Goal: Navigation & Orientation: Find specific page/section

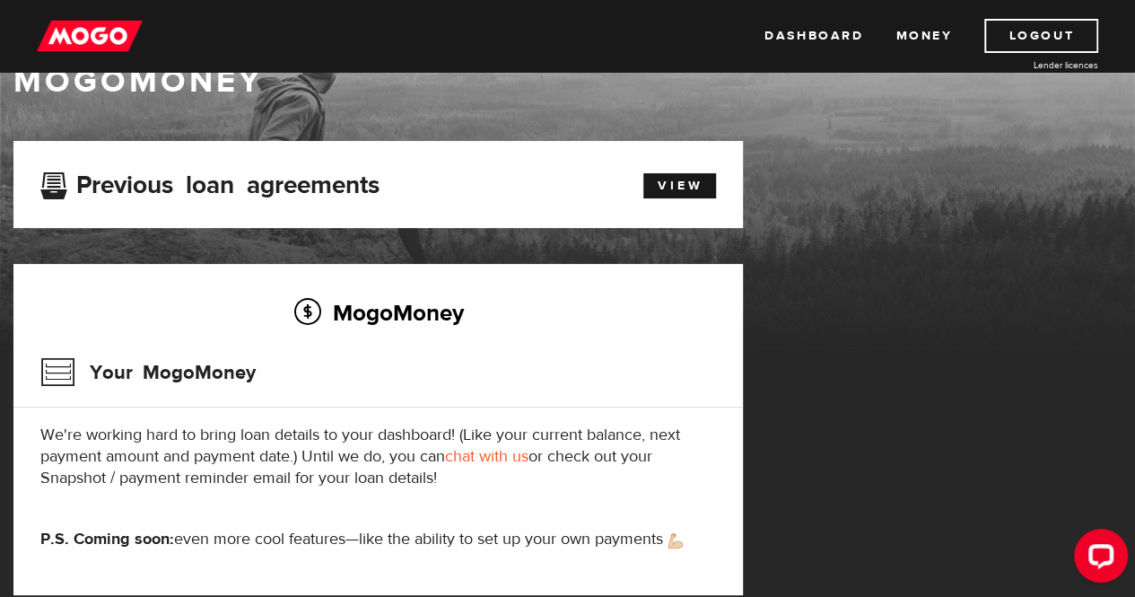
scroll to position [54, 0]
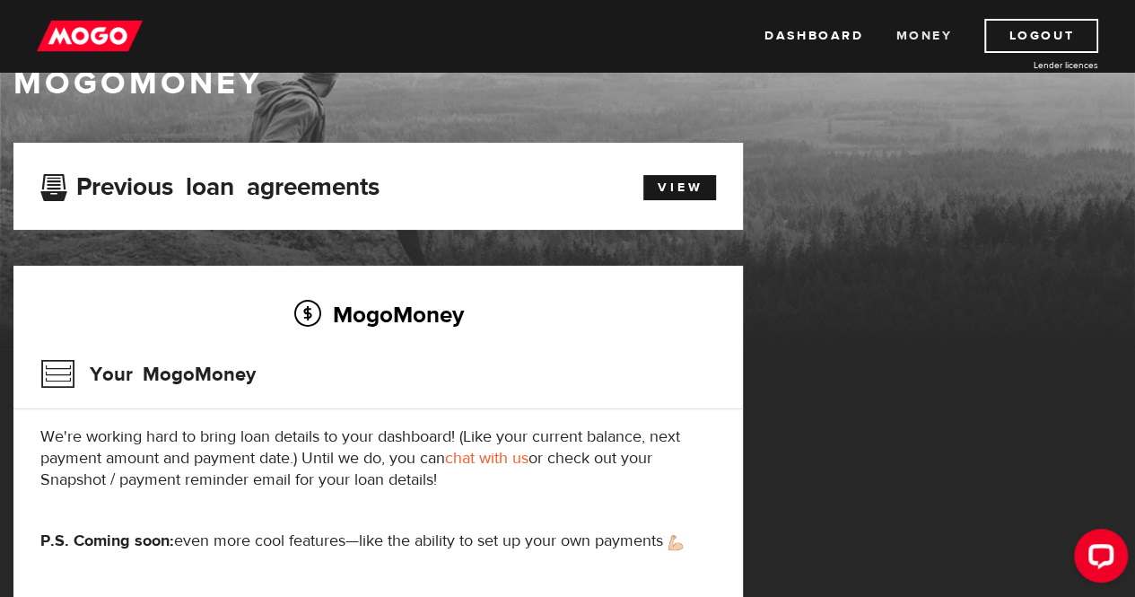
click at [932, 39] on link "Money" at bounding box center [923, 36] width 57 height 34
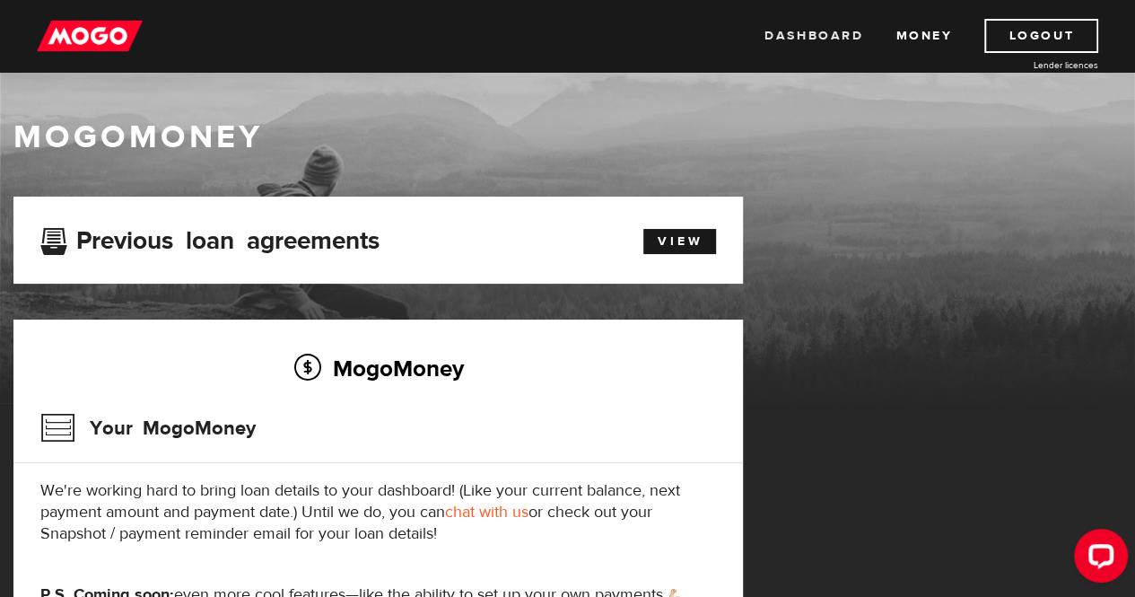
click at [768, 33] on link "Dashboard" at bounding box center [813, 36] width 99 height 34
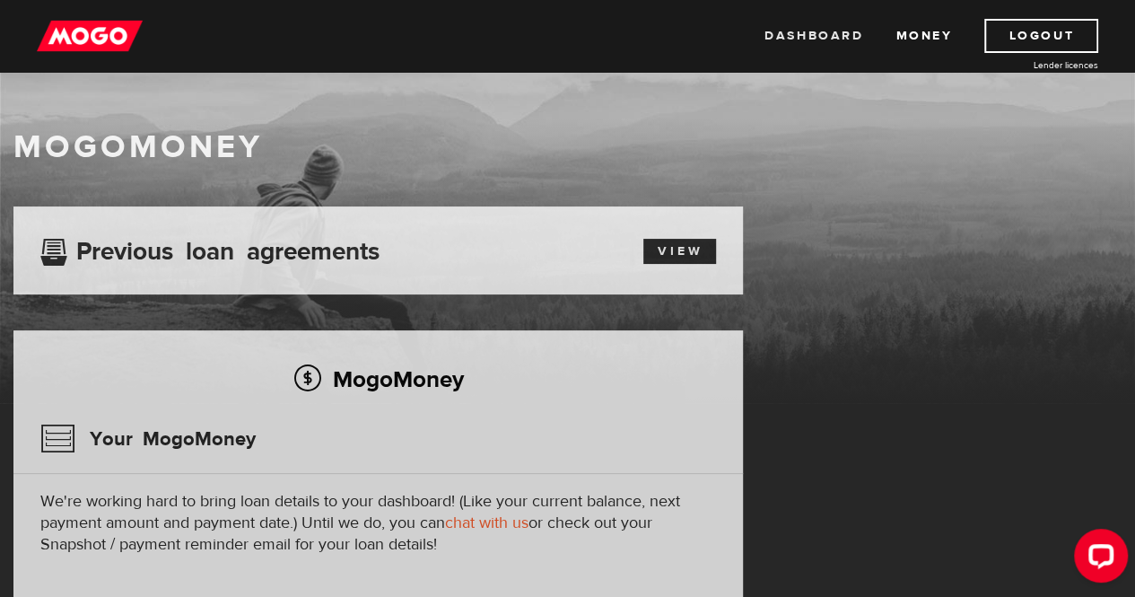
click at [778, 46] on link "Dashboard" at bounding box center [813, 36] width 99 height 34
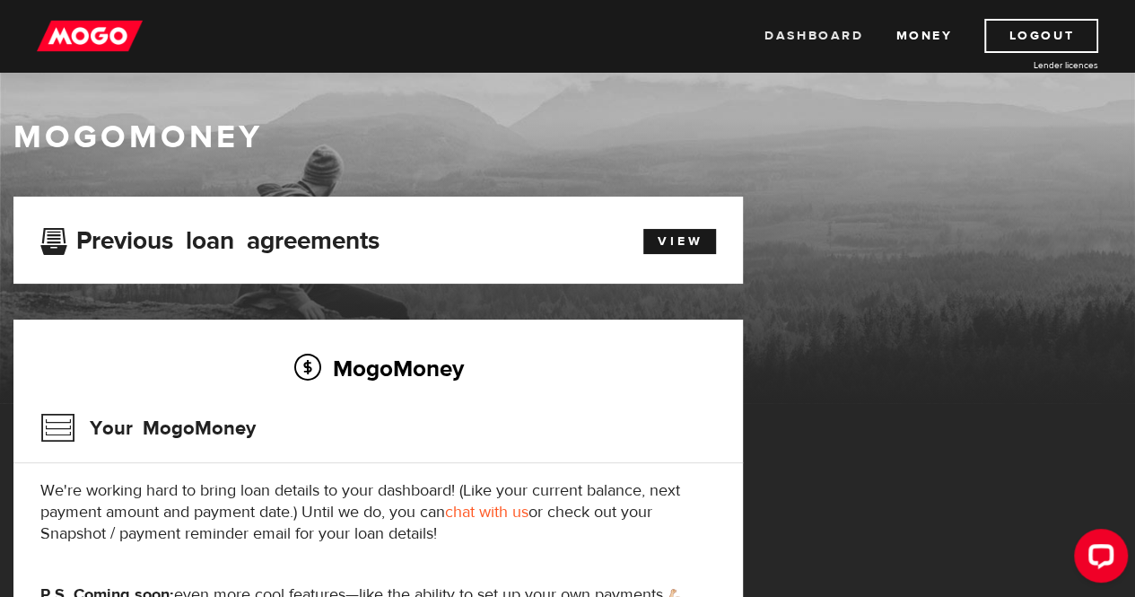
click at [764, 33] on link "Dashboard" at bounding box center [813, 36] width 99 height 34
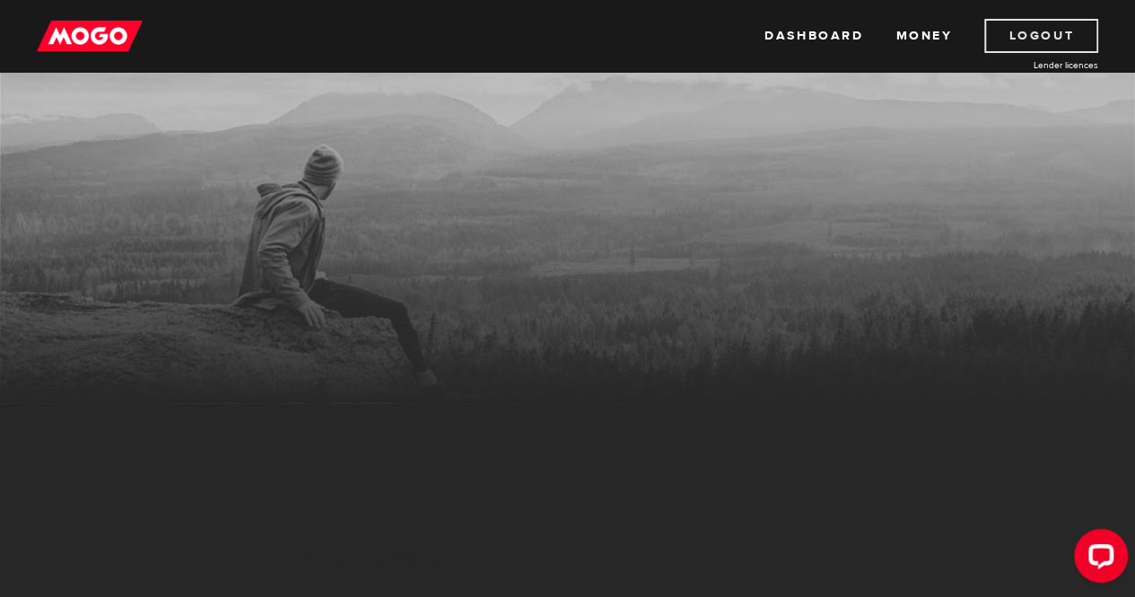
click at [1017, 40] on link "Logout" at bounding box center [1041, 36] width 114 height 34
